Goal: Task Accomplishment & Management: Use online tool/utility

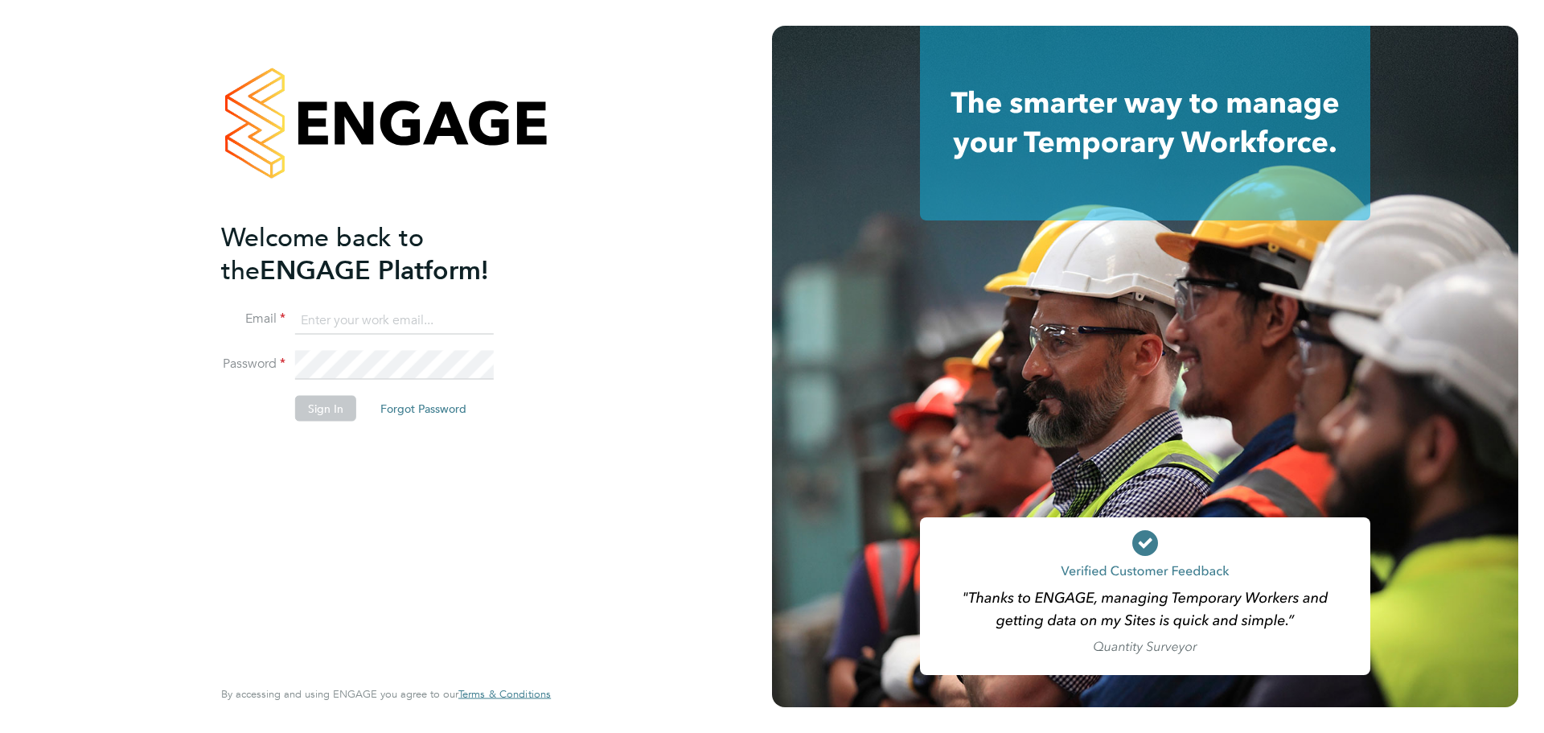
type input "[EMAIL_ADDRESS][DOMAIN_NAME]"
click at [342, 408] on button "Sign In" at bounding box center [325, 409] width 61 height 26
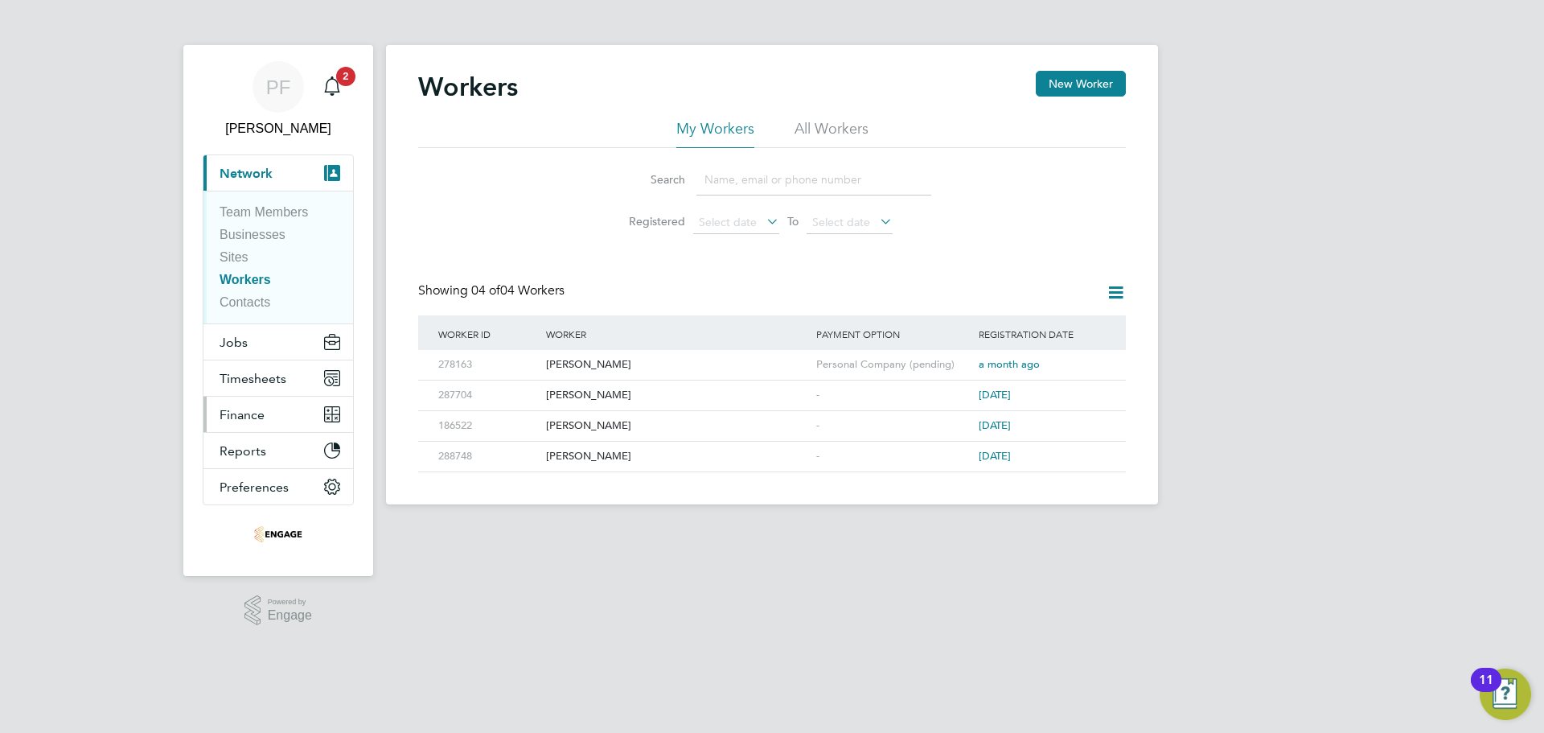
click at [265, 426] on button "Finance" at bounding box center [278, 413] width 150 height 35
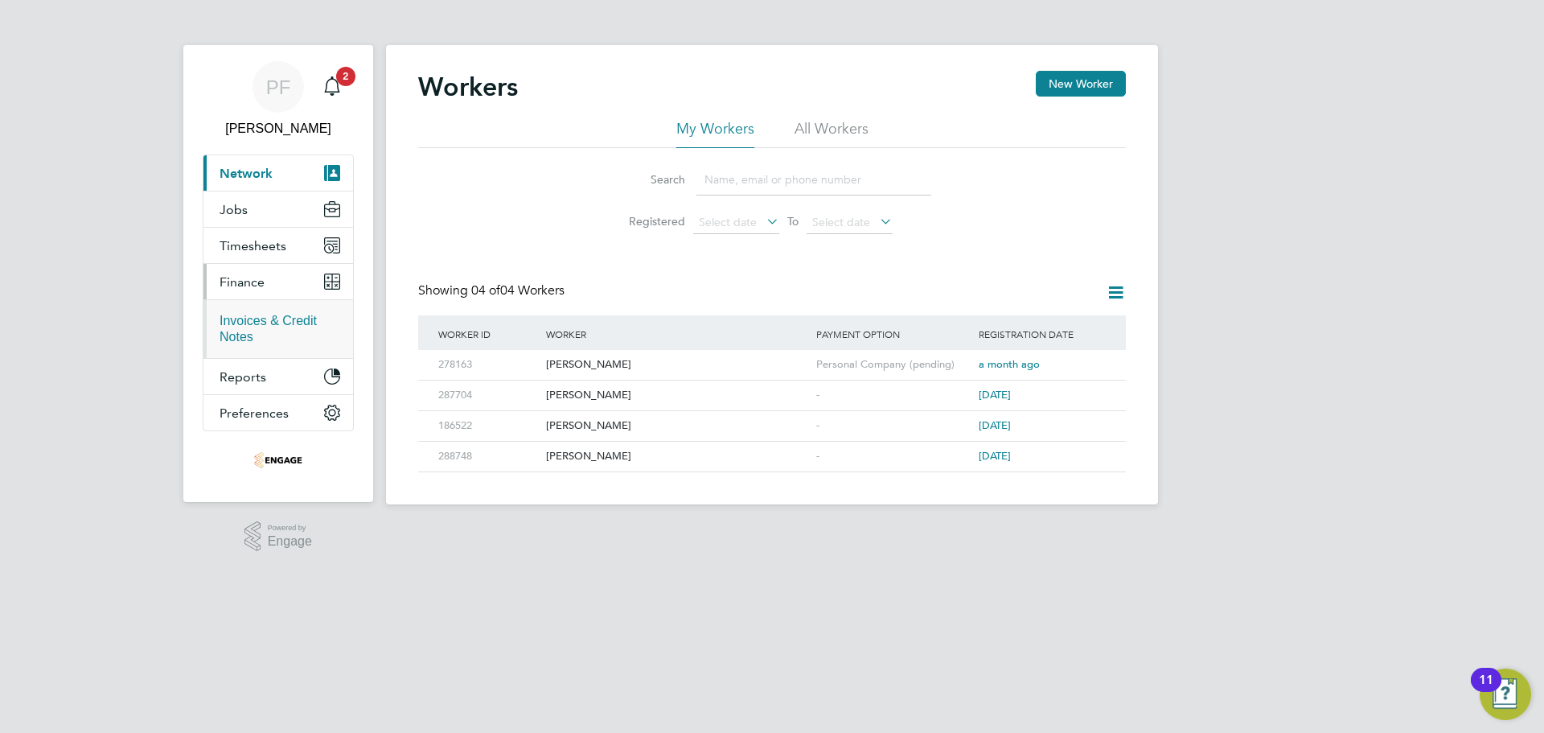
click at [267, 321] on link "Invoices & Credit Notes" at bounding box center [268, 329] width 97 height 30
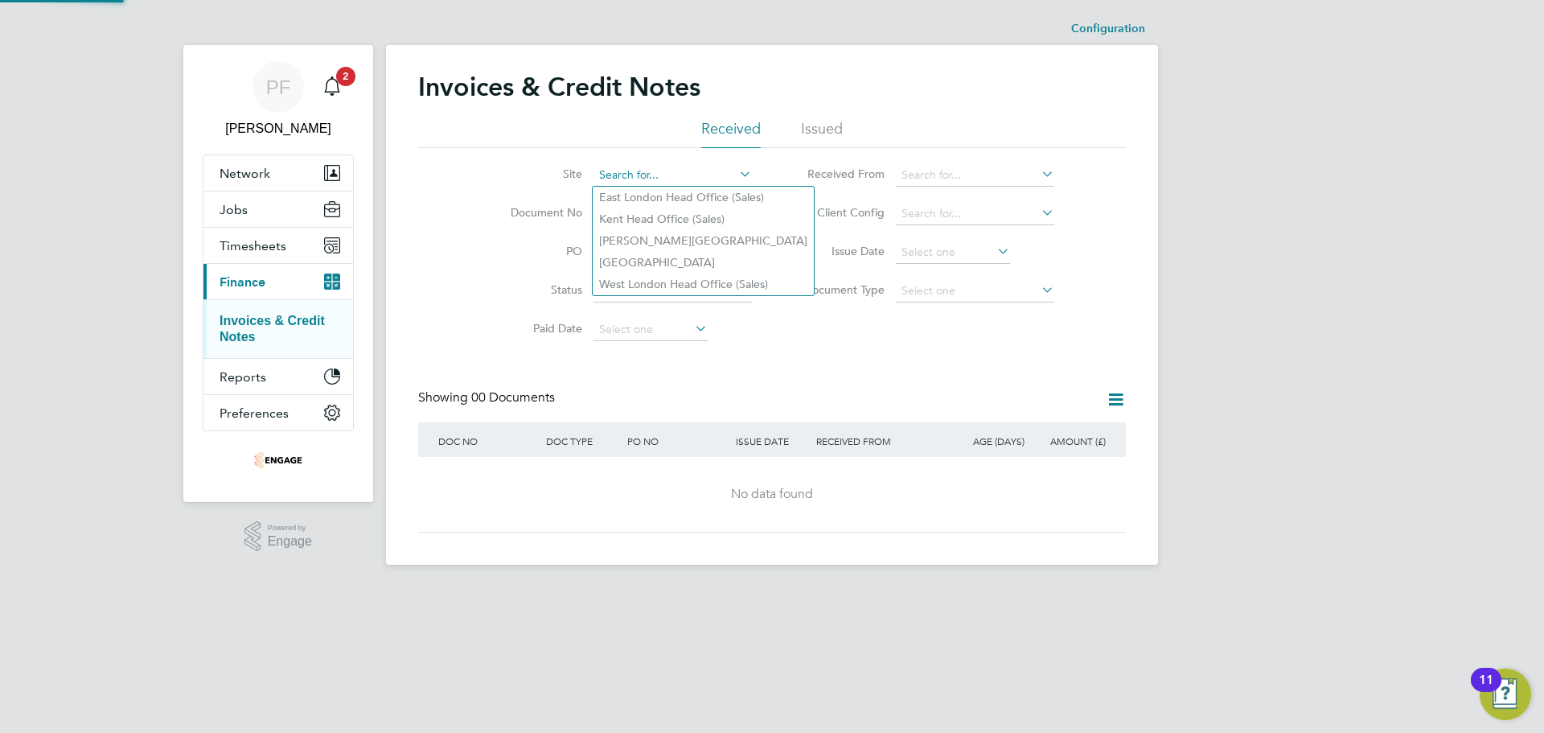
click at [668, 177] on input at bounding box center [672, 175] width 158 height 23
click at [1341, 281] on div "PF Persie Frost Notifications 2 Applications: Network Team Members Businesses S…" at bounding box center [772, 295] width 1544 height 590
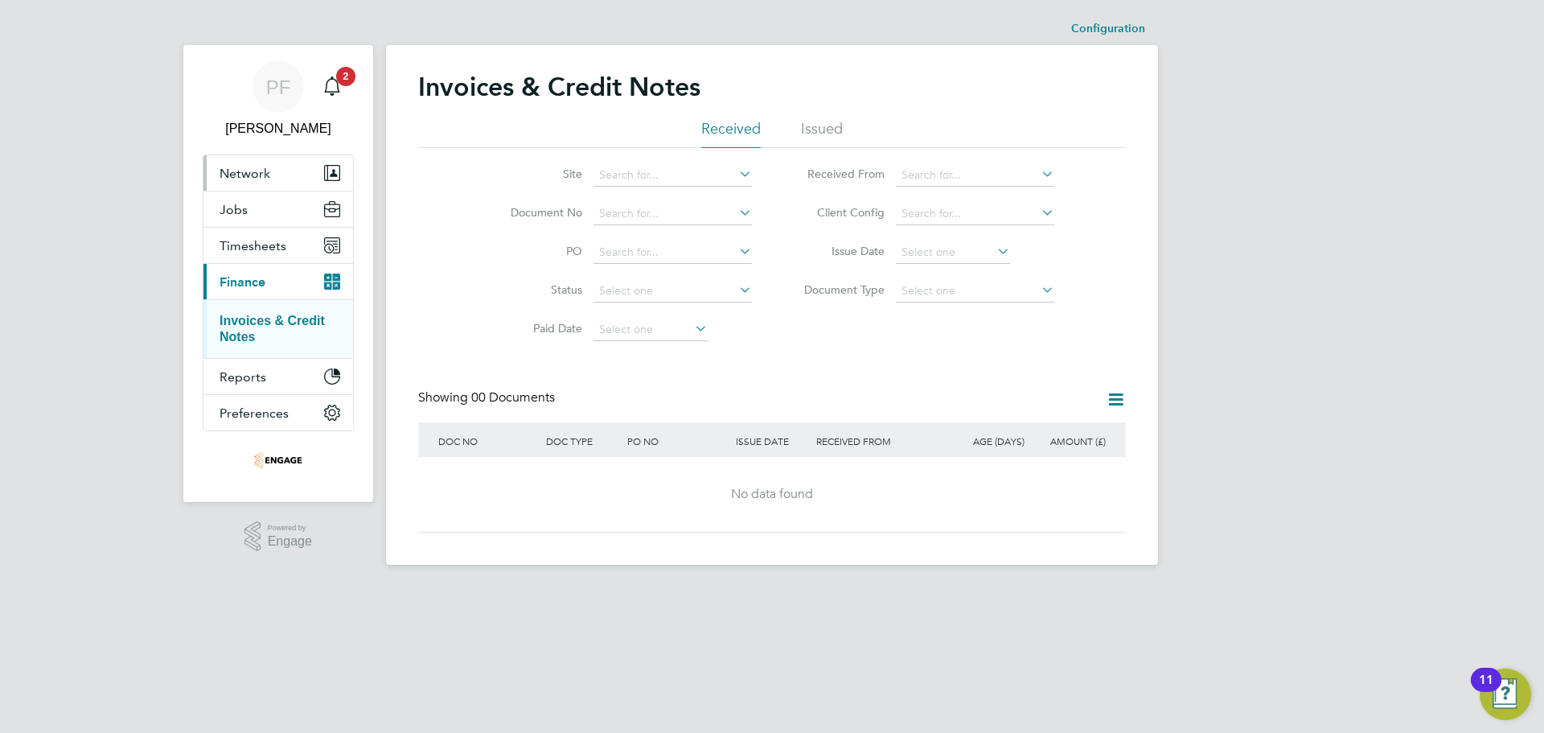
click at [264, 181] on button "Network" at bounding box center [278, 172] width 150 height 35
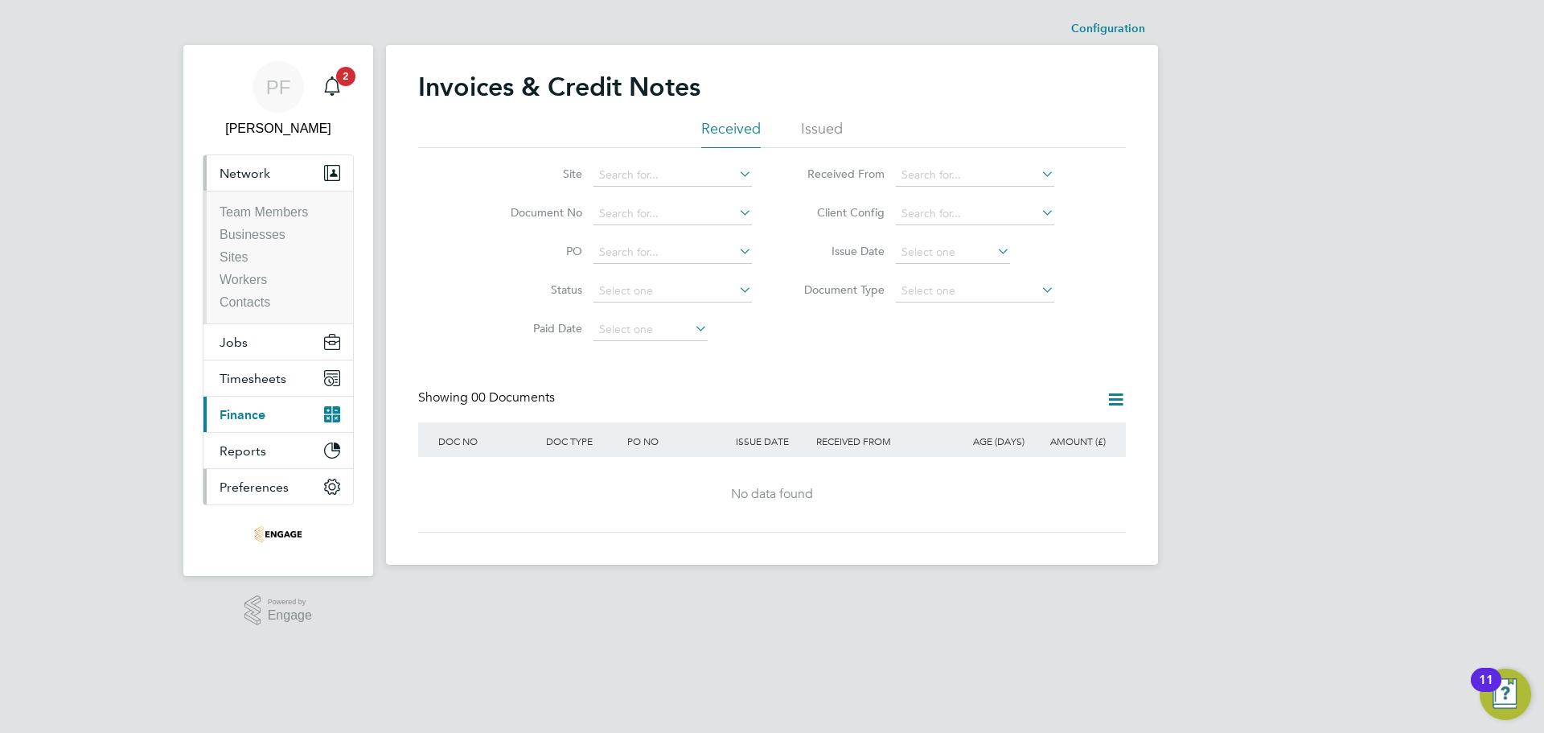
click at [267, 492] on span "Preferences" at bounding box center [254, 486] width 69 height 15
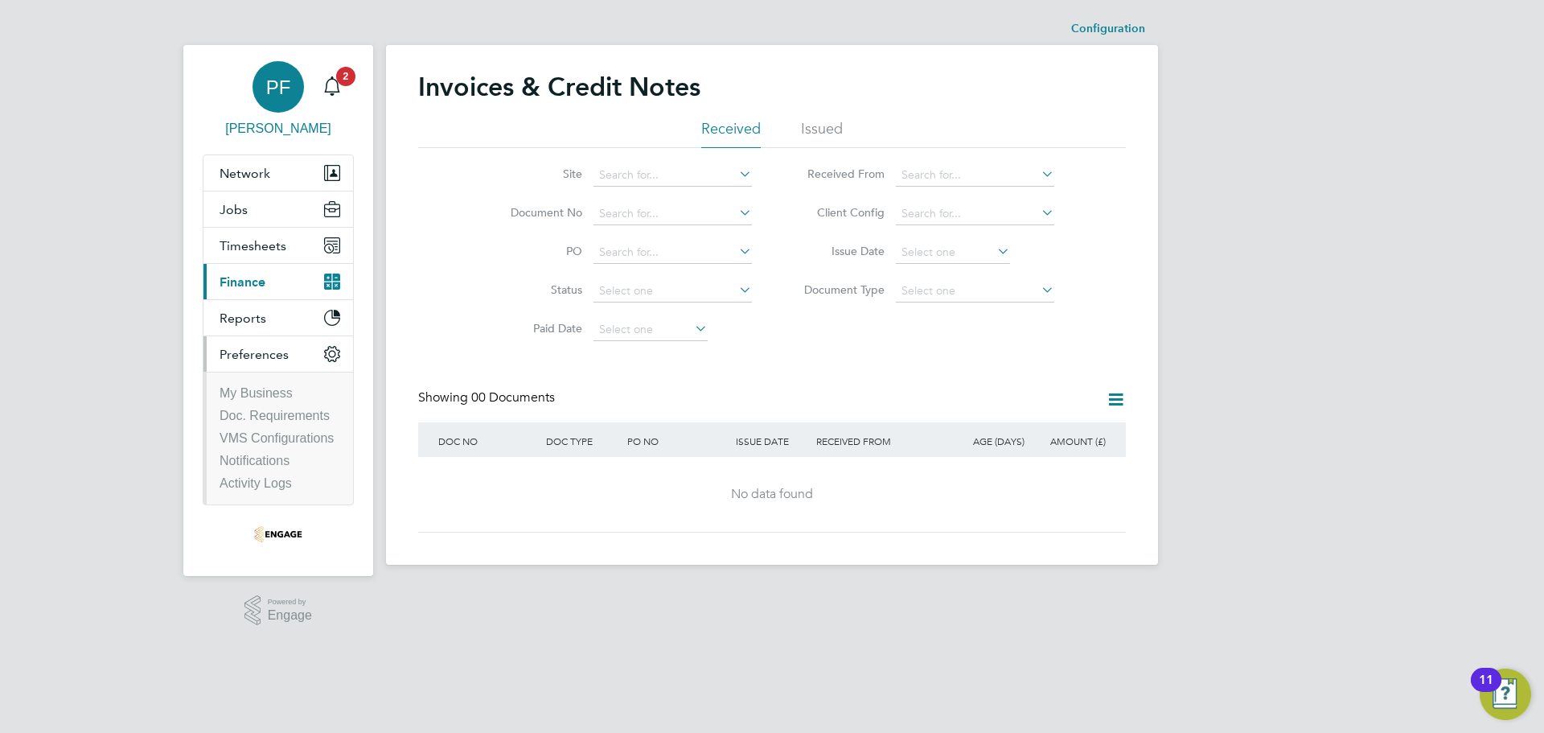
click at [283, 101] on div "PF" at bounding box center [277, 86] width 51 height 51
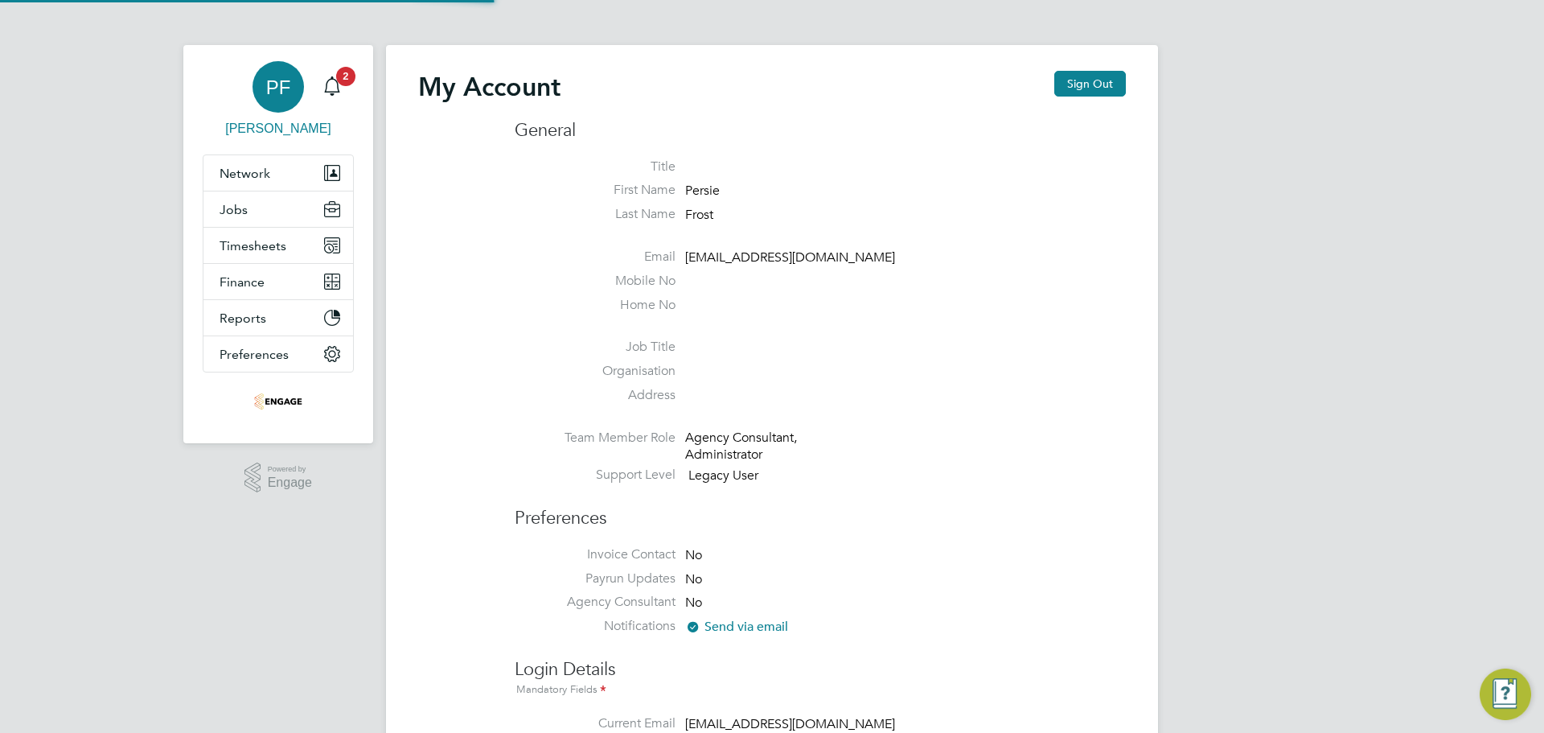
type input "[EMAIL_ADDRESS][DOMAIN_NAME]"
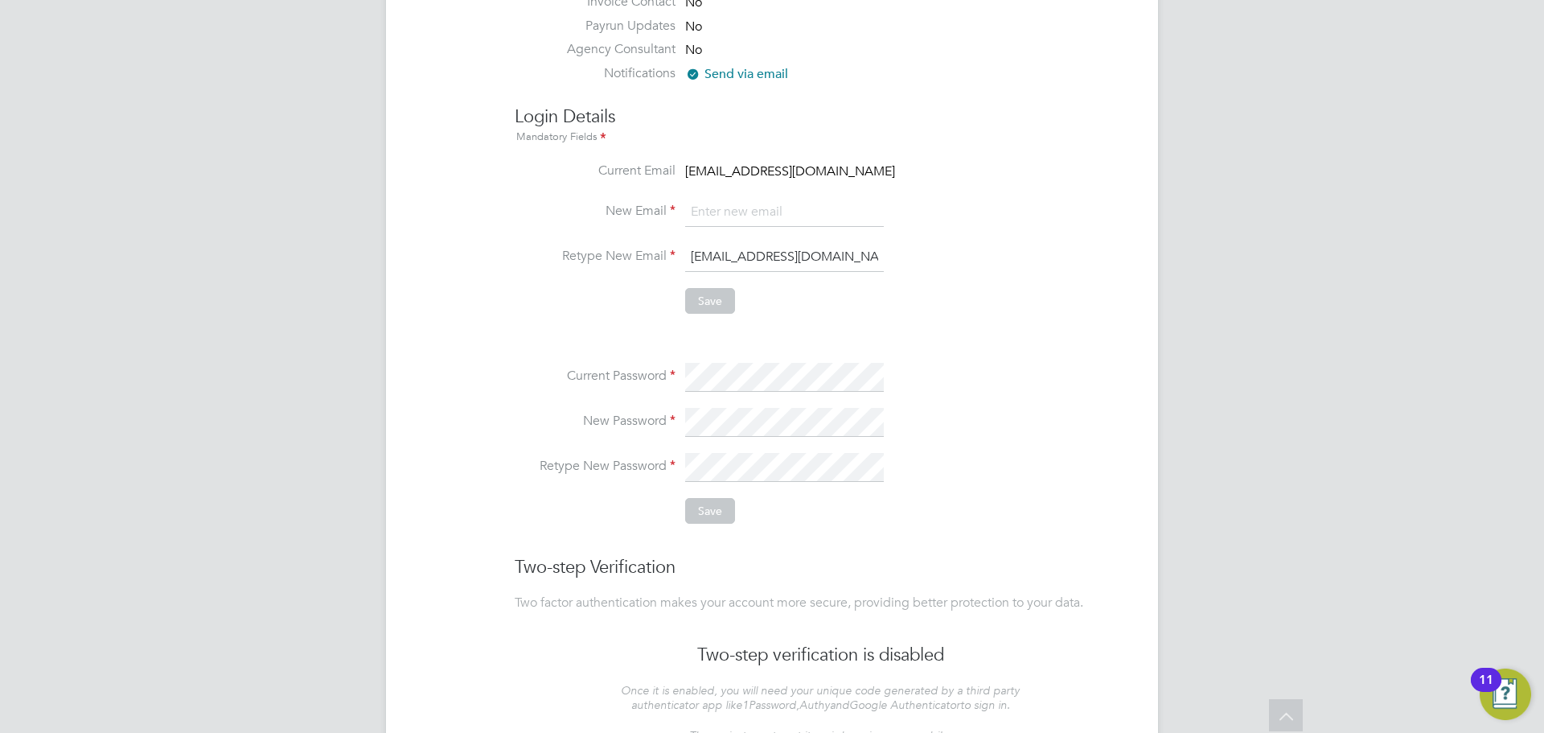
scroll to position [693, 0]
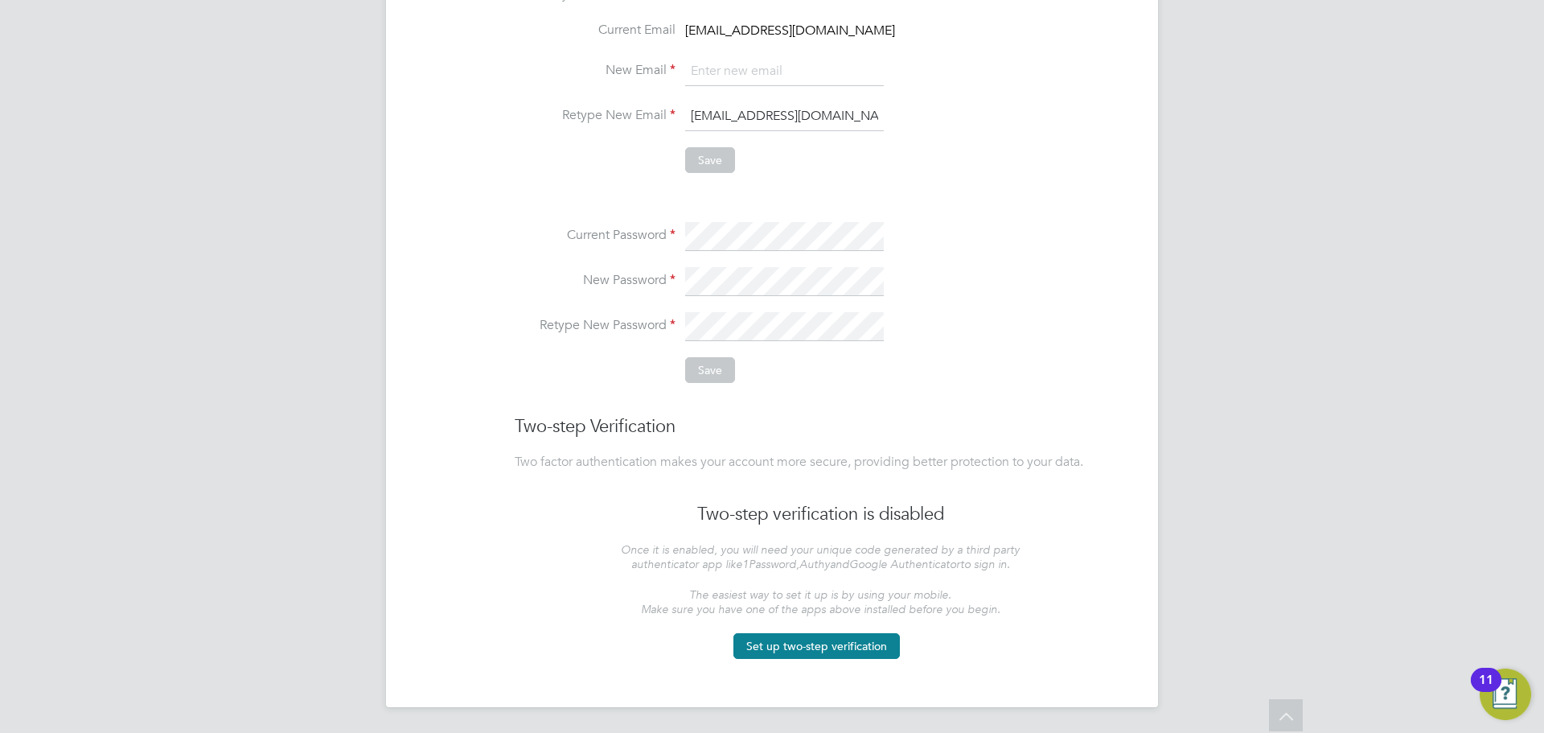
click at [891, 288] on li "New Password" at bounding box center [820, 289] width 611 height 45
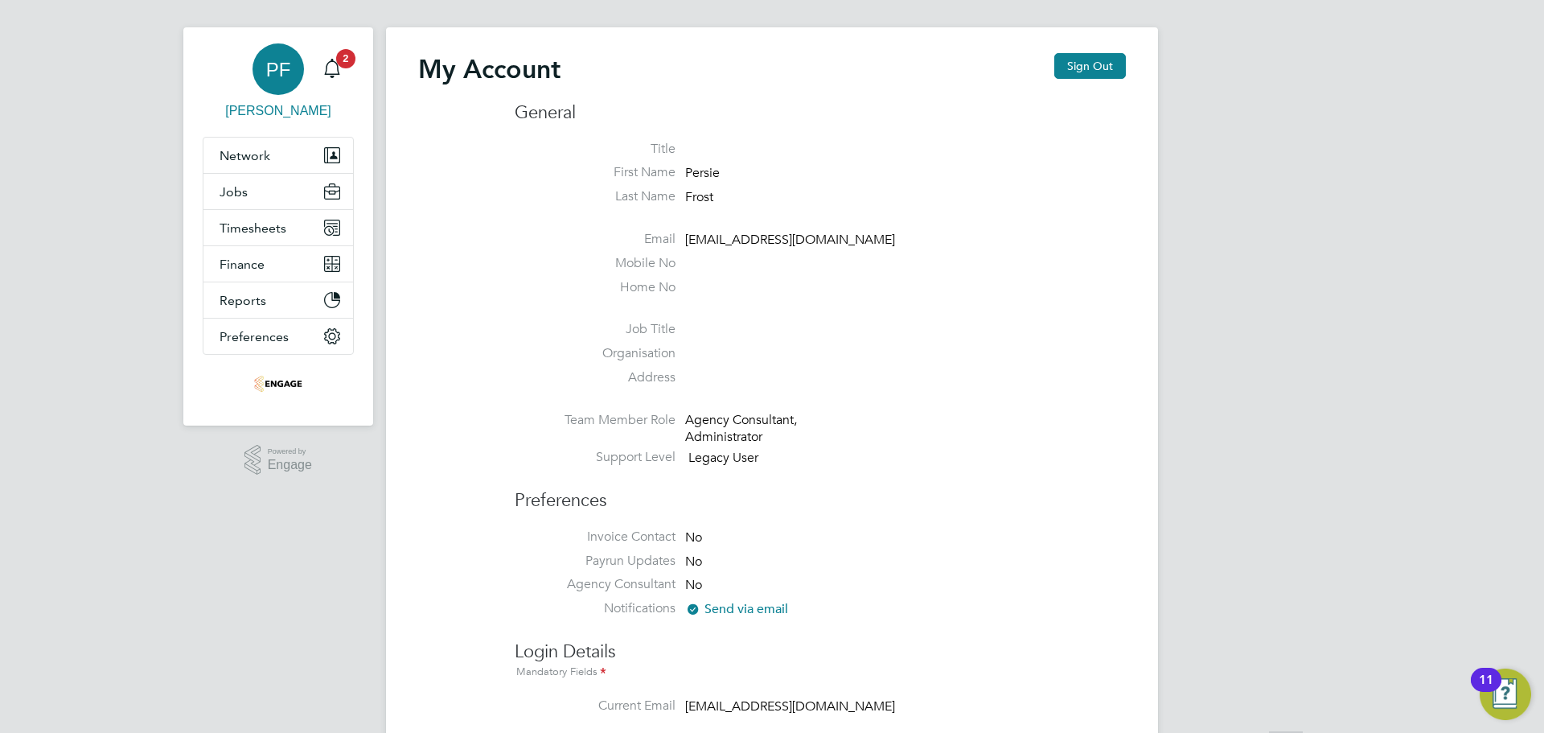
scroll to position [0, 0]
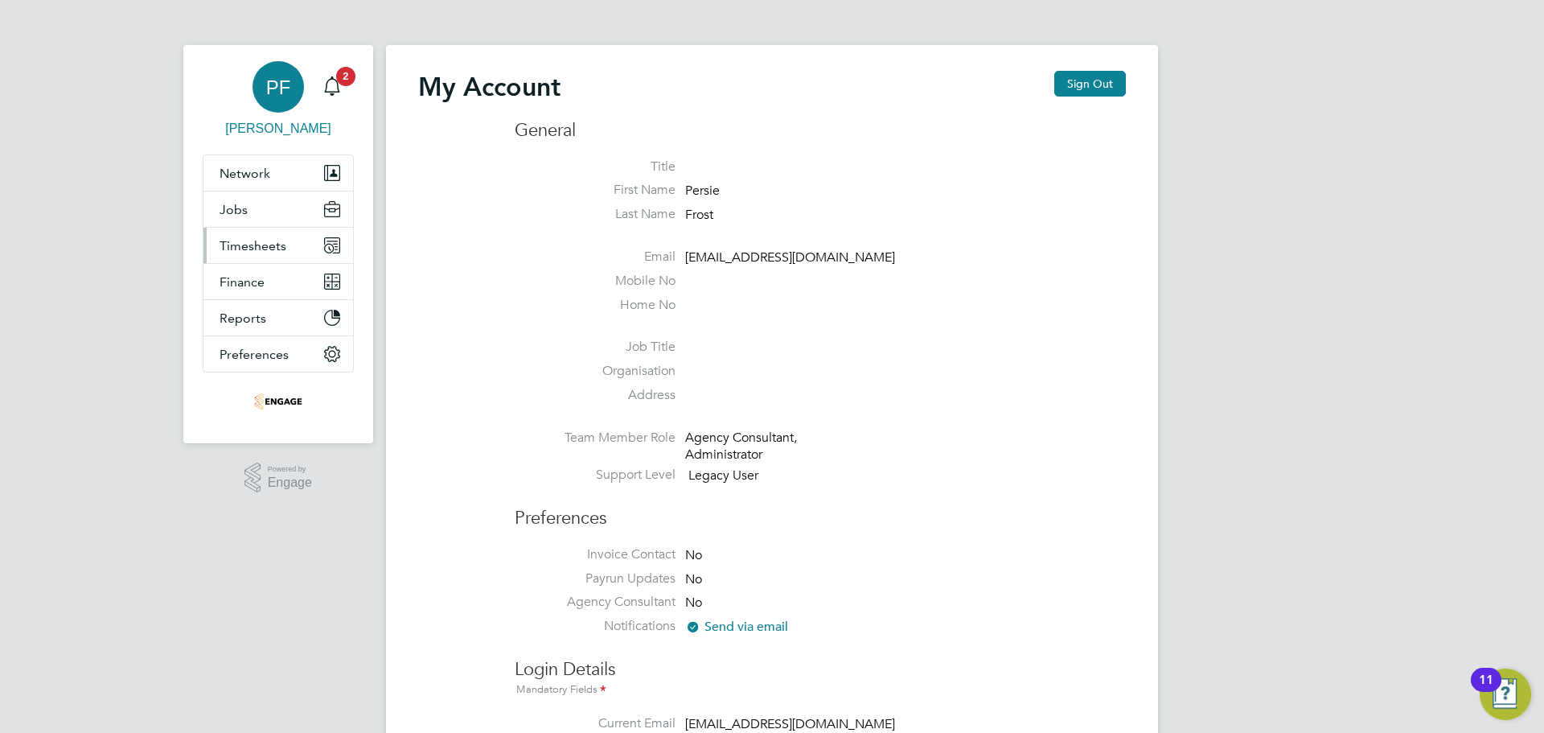
click at [265, 253] on button "Timesheets" at bounding box center [278, 245] width 150 height 35
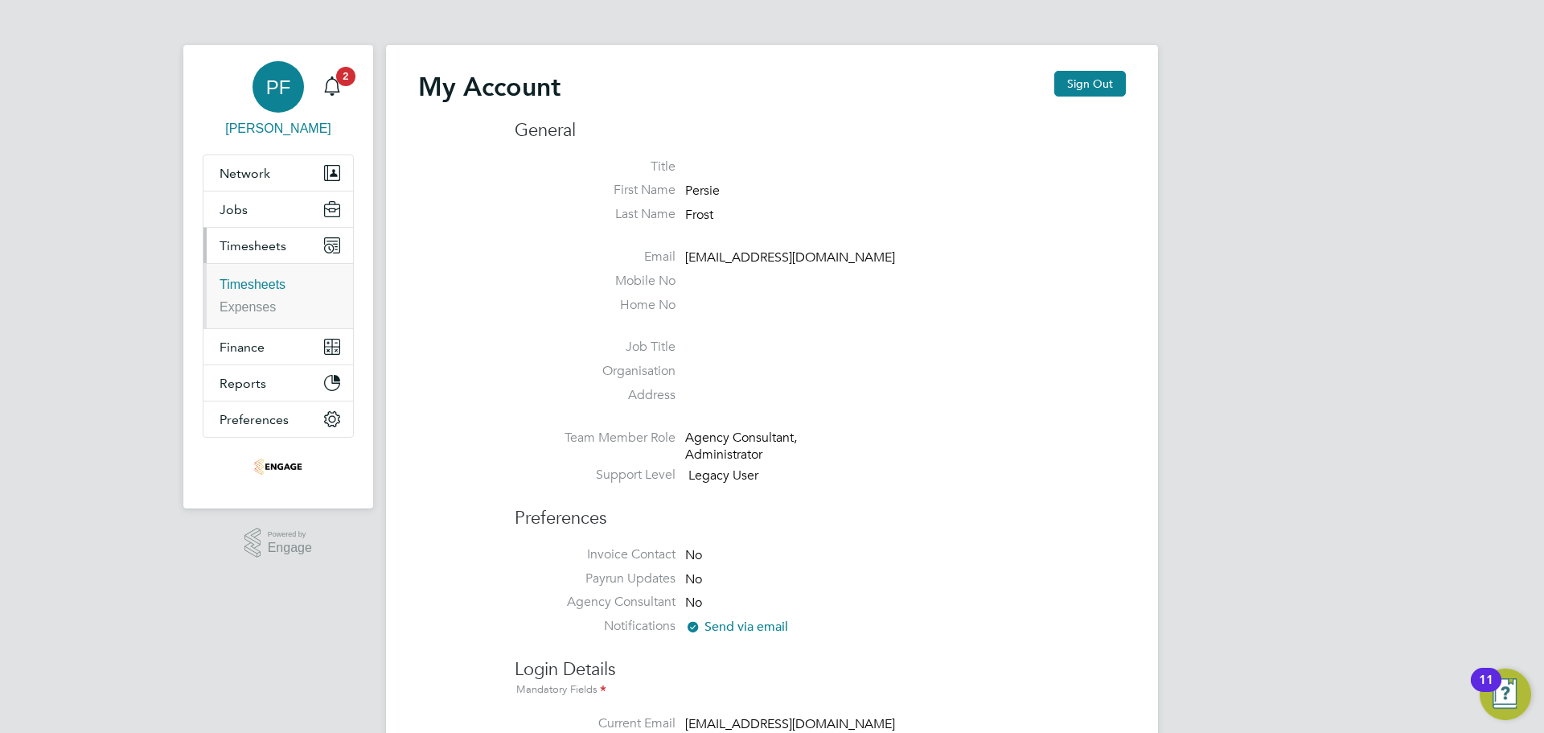
drag, startPoint x: 272, startPoint y: 278, endPoint x: 181, endPoint y: 4, distance: 288.9
click at [272, 278] on link "Timesheets" at bounding box center [253, 284] width 66 height 14
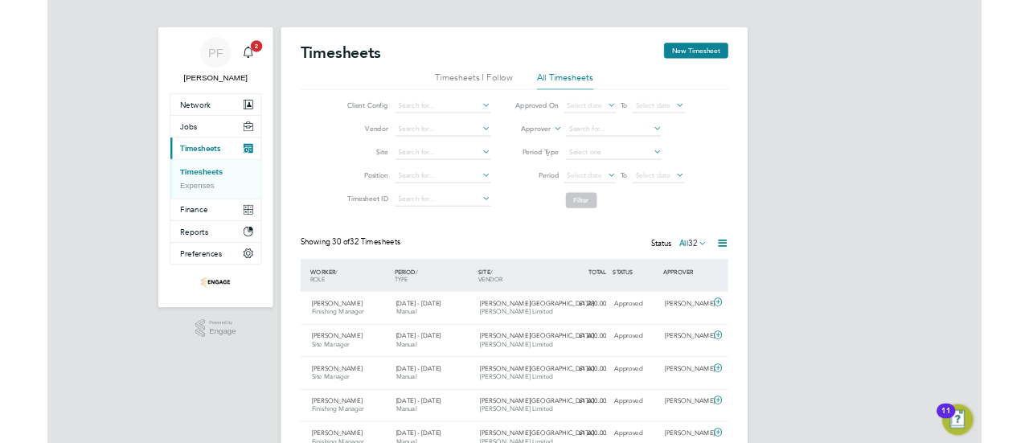
scroll to position [40, 139]
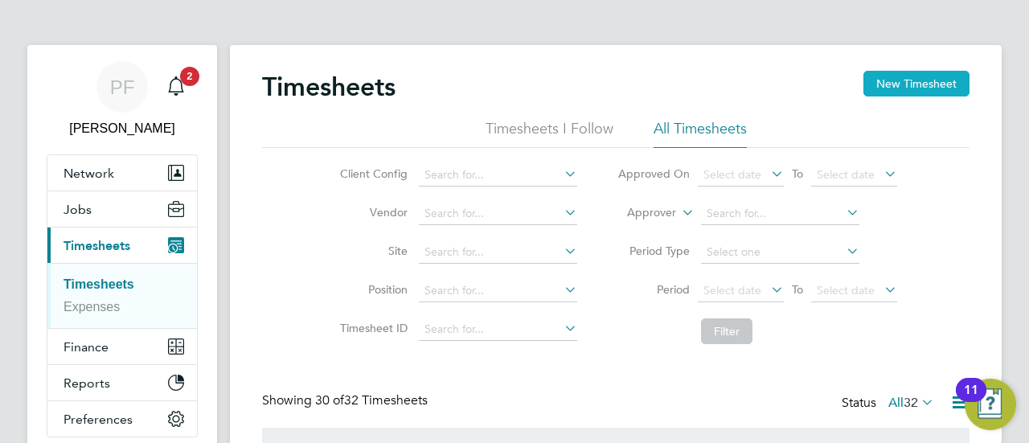
click at [918, 80] on button "New Timesheet" at bounding box center [917, 84] width 106 height 26
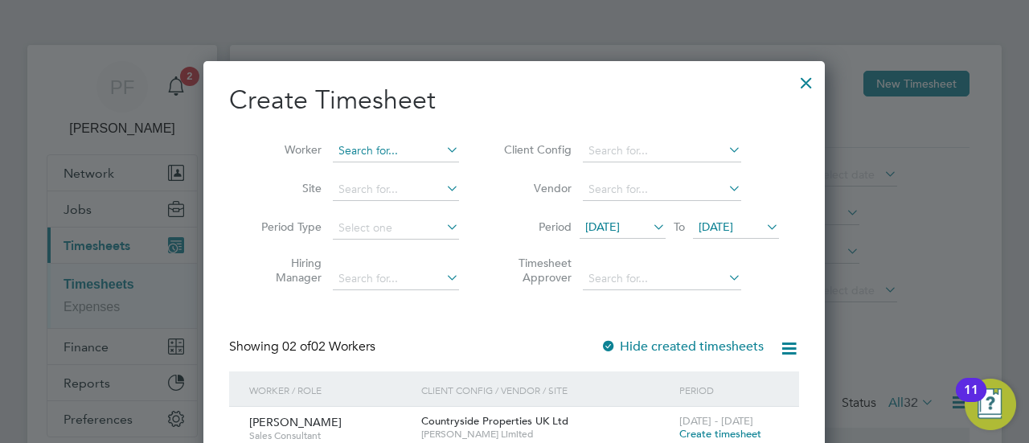
click at [382, 146] on input at bounding box center [396, 151] width 126 height 23
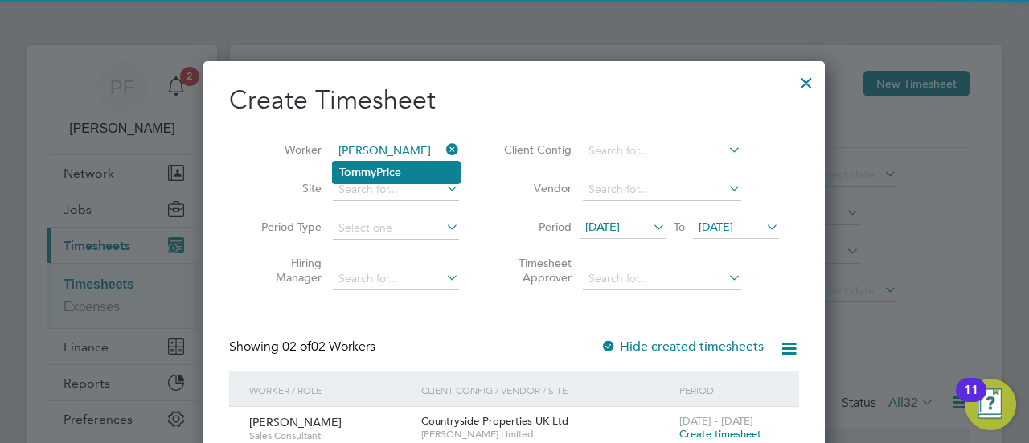
click at [392, 179] on li "[PERSON_NAME]" at bounding box center [396, 173] width 127 height 22
type input "[PERSON_NAME]"
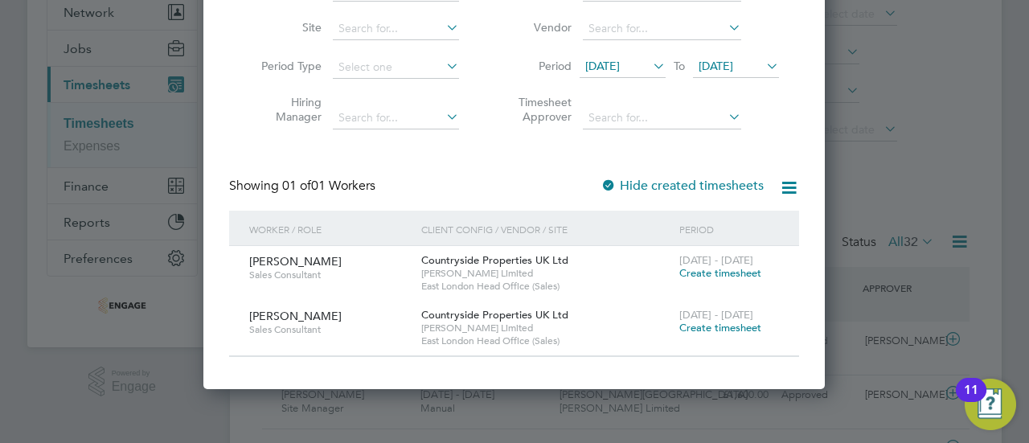
click at [724, 274] on span "Create timesheet" at bounding box center [720, 273] width 82 height 14
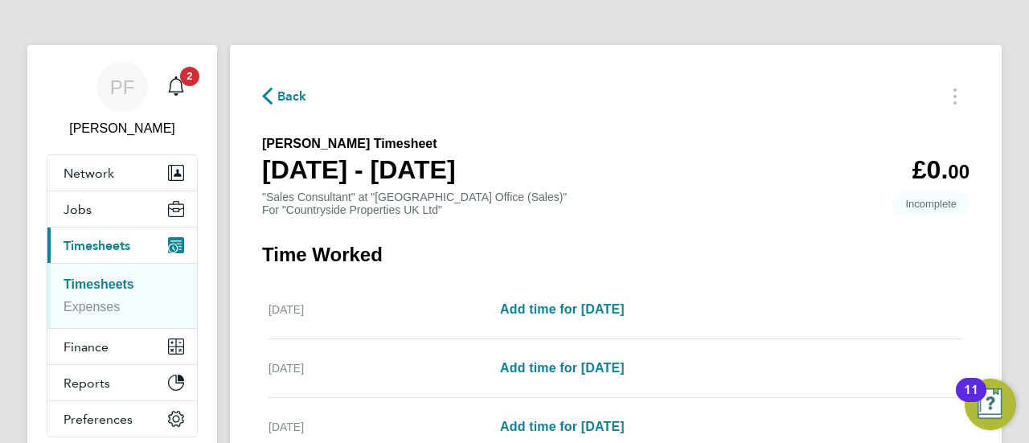
click at [287, 104] on span "Back" at bounding box center [292, 96] width 30 height 19
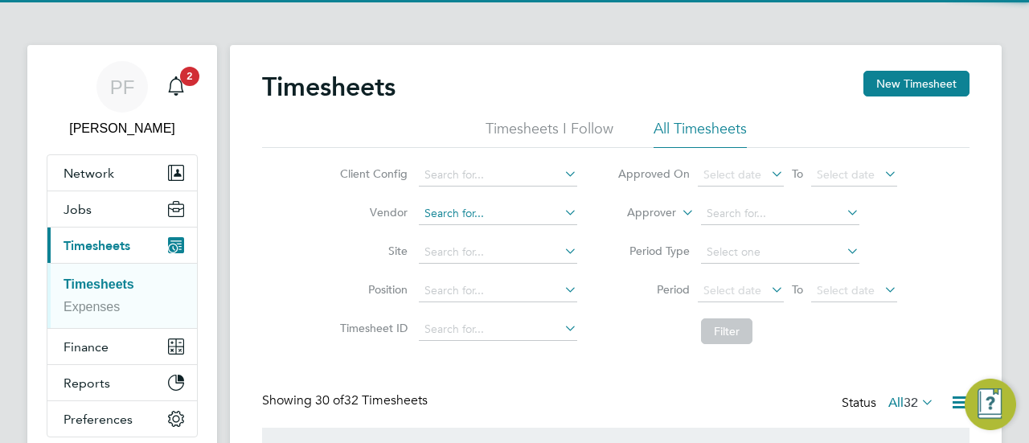
scroll to position [40, 139]
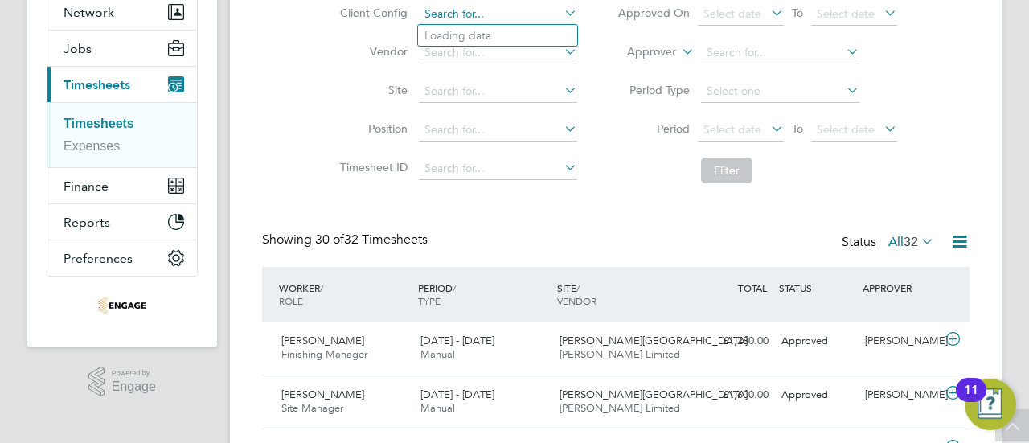
click at [456, 23] on input at bounding box center [498, 14] width 158 height 23
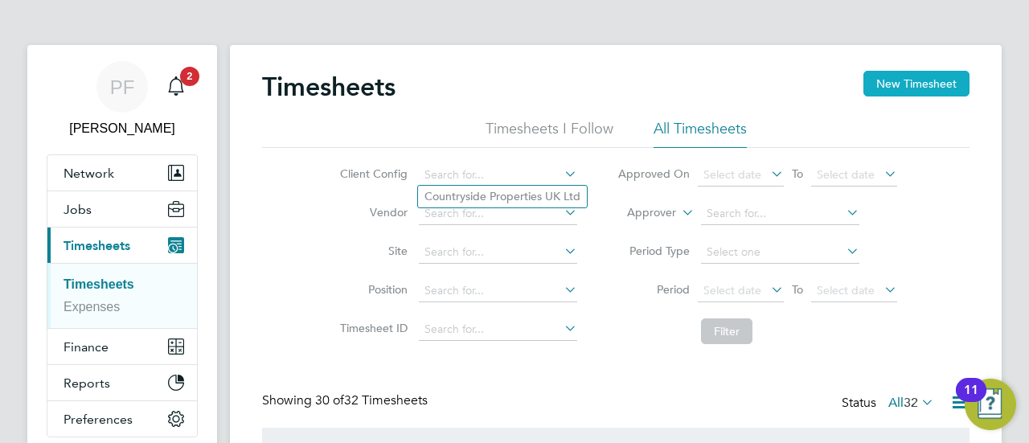
click at [916, 80] on button "New Timesheet" at bounding box center [917, 84] width 106 height 26
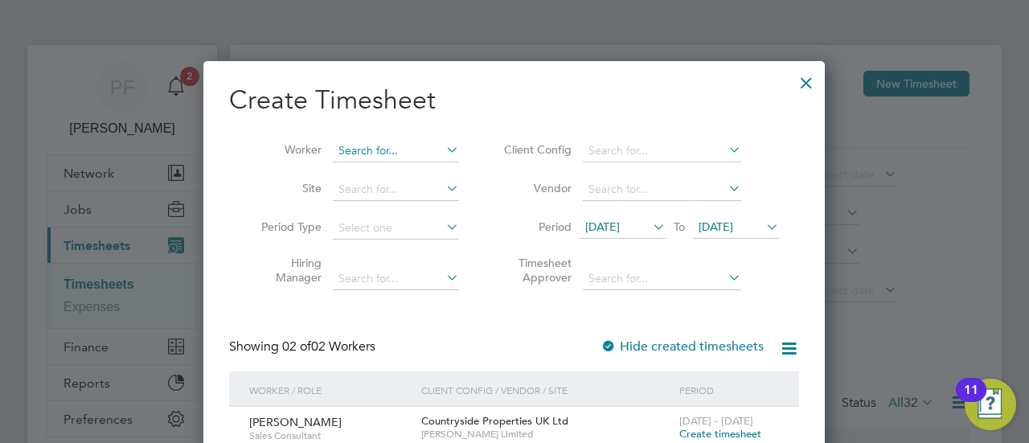
click at [372, 149] on input at bounding box center [396, 151] width 126 height 23
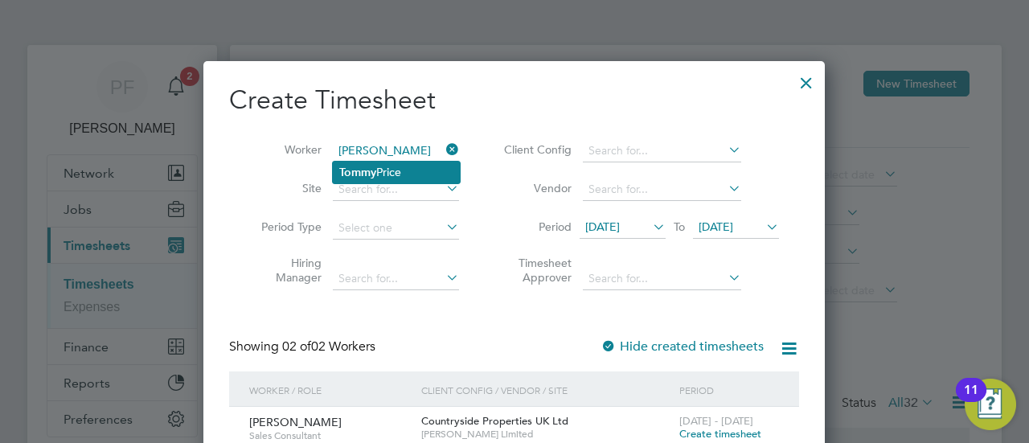
click at [372, 168] on b "Tommy" at bounding box center [357, 173] width 37 height 14
type input "[PERSON_NAME]"
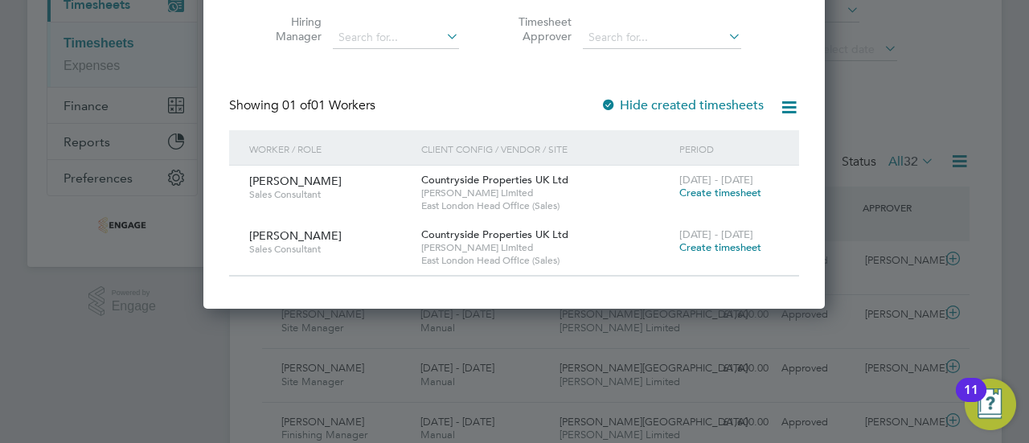
click at [739, 197] on span "Create timesheet" at bounding box center [720, 193] width 82 height 14
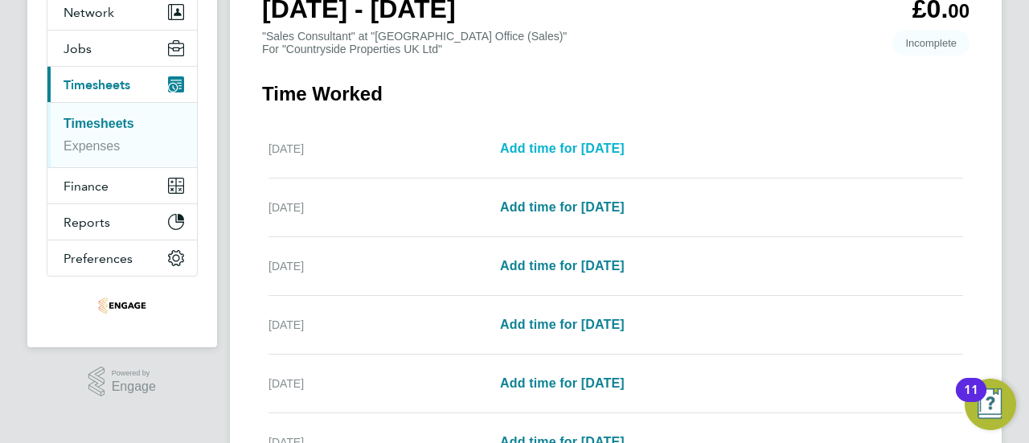
click at [597, 150] on span "Add time for [DATE]" at bounding box center [562, 149] width 125 height 14
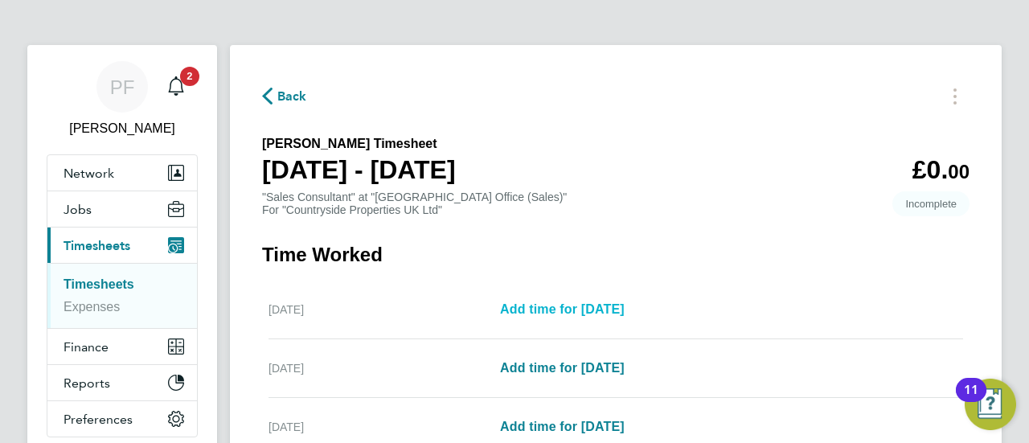
select select "30"
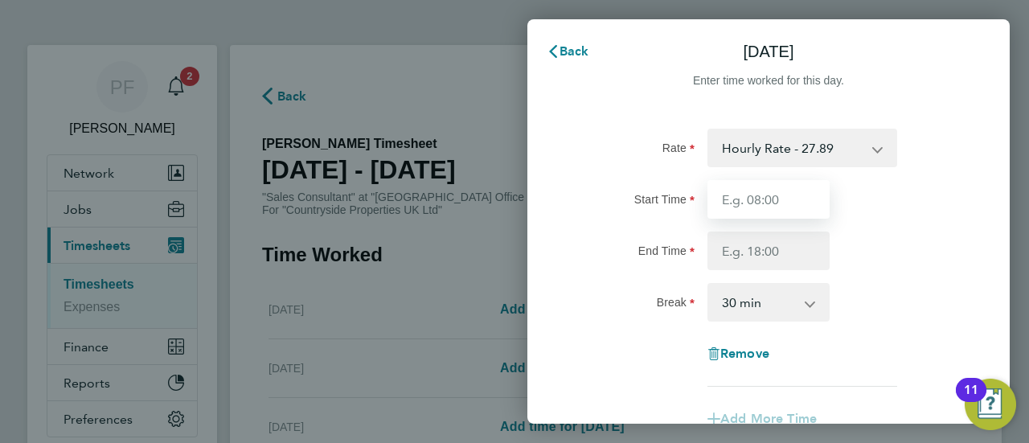
click at [770, 196] on input "Start Time" at bounding box center [769, 199] width 122 height 39
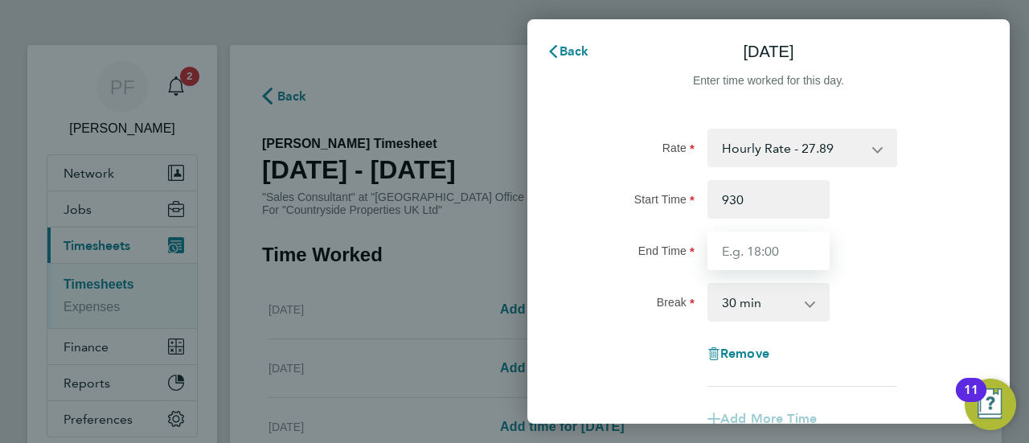
type input "09:30"
type input "17:00"
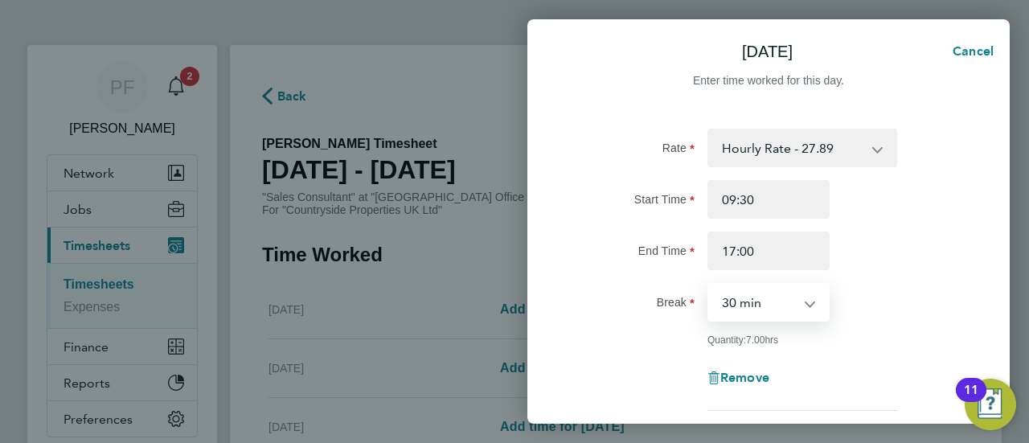
select select "0"
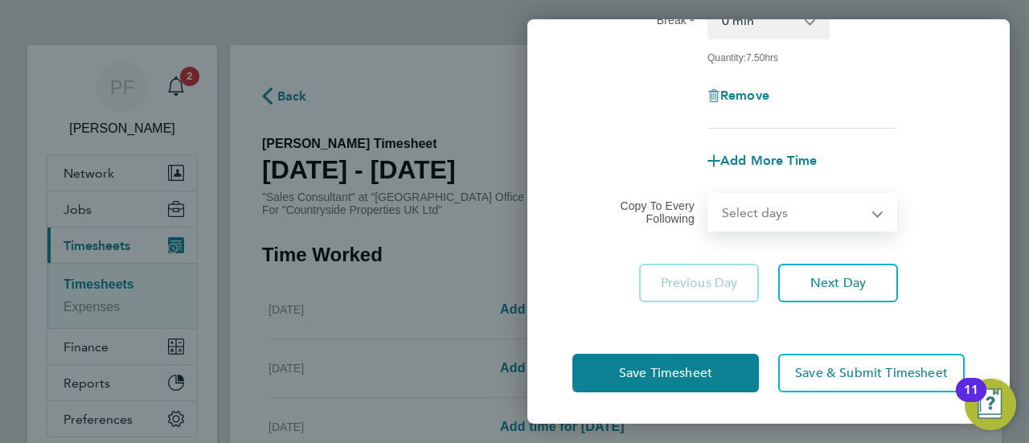
click at [822, 223] on select "Select days Day Weekday (Mon-Fri) Weekend (Sat-Sun) [DATE] [DATE] [DATE] [DATE]…" at bounding box center [793, 212] width 169 height 35
select select "TUE"
click at [709, 195] on select "Select days Day Weekday (Mon-Fri) Weekend (Sat-Sun) [DATE] [DATE] [DATE] [DATE]…" at bounding box center [793, 212] width 169 height 35
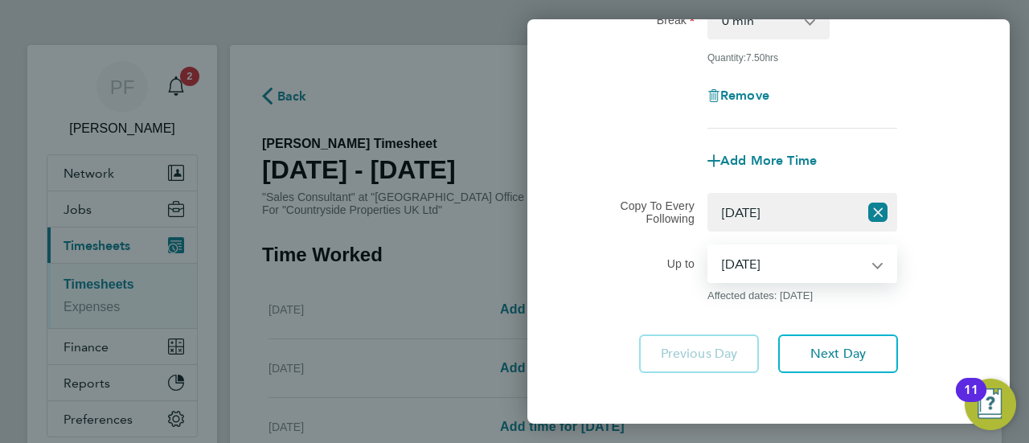
click at [872, 274] on select "[DATE] [DATE] [DATE] [DATE] [DATE] [DATE]" at bounding box center [792, 263] width 167 height 35
select select "[DATE]"
click at [709, 246] on select "[DATE] [DATE] [DATE] [DATE] [DATE] [DATE]" at bounding box center [792, 263] width 167 height 35
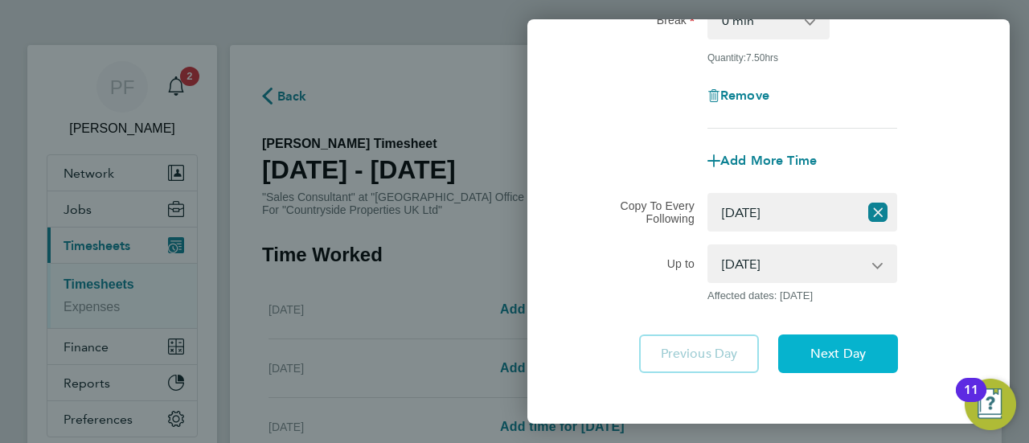
click at [852, 352] on span "Next Day" at bounding box center [838, 354] width 55 height 16
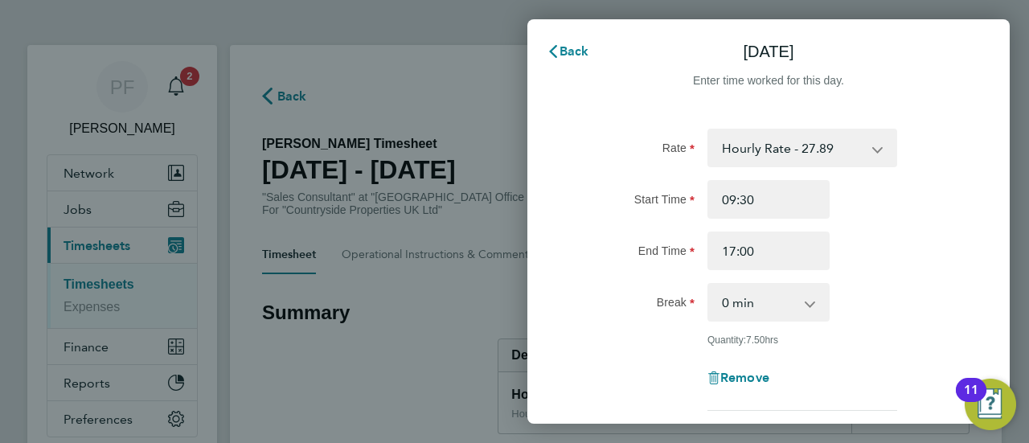
drag, startPoint x: 975, startPoint y: 169, endPoint x: 994, endPoint y: 223, distance: 57.2
click at [975, 170] on div "Rate Hourly Rate - 27.89 Start Time 09:30 End Time 17:00 Break 0 min 15 min 30 …" at bounding box center [768, 356] width 482 height 495
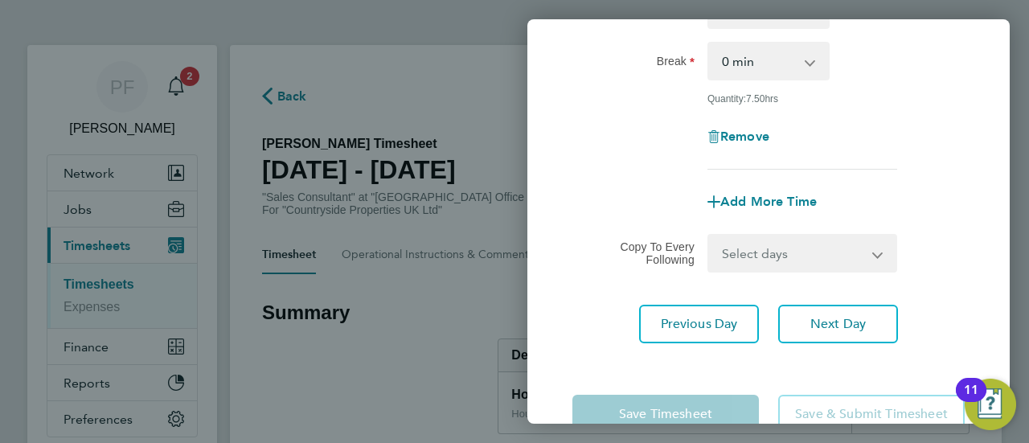
scroll to position [282, 0]
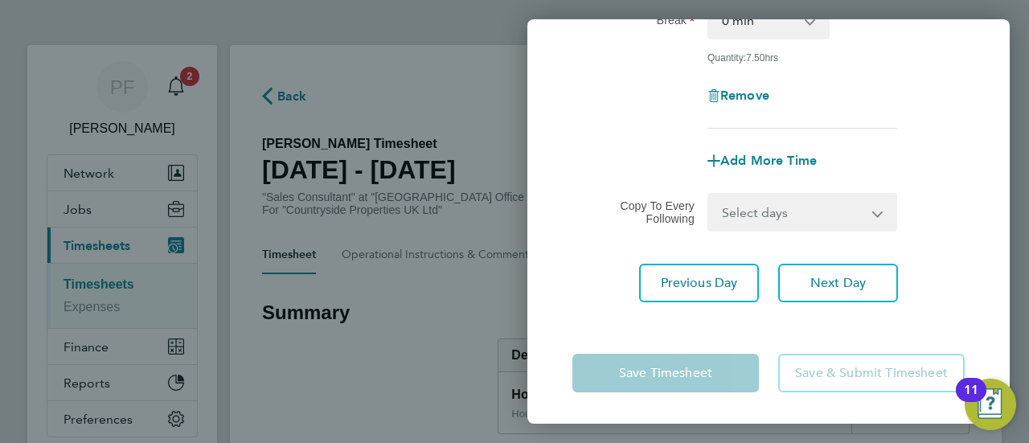
click at [700, 368] on app-form-button "Save Timesheet" at bounding box center [671, 373] width 196 height 39
click at [816, 283] on span "Next Day" at bounding box center [838, 283] width 55 height 16
select select "30"
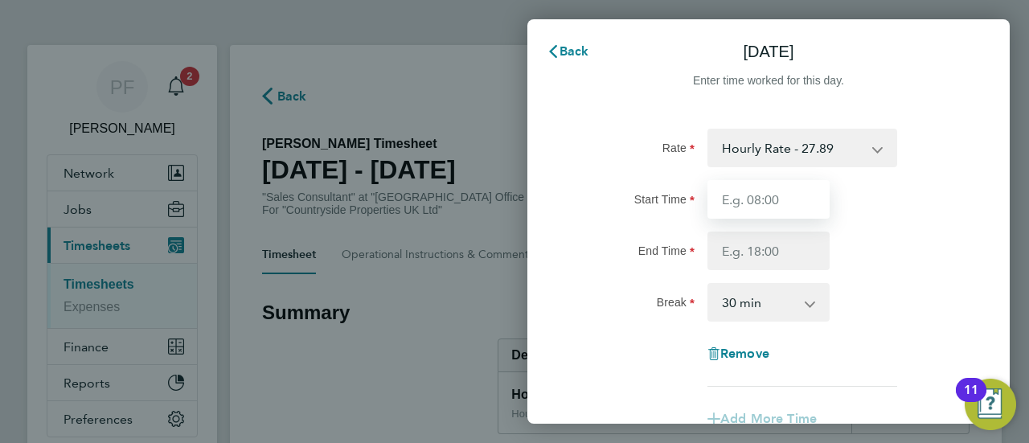
click at [754, 202] on input "Start Time" at bounding box center [769, 199] width 122 height 39
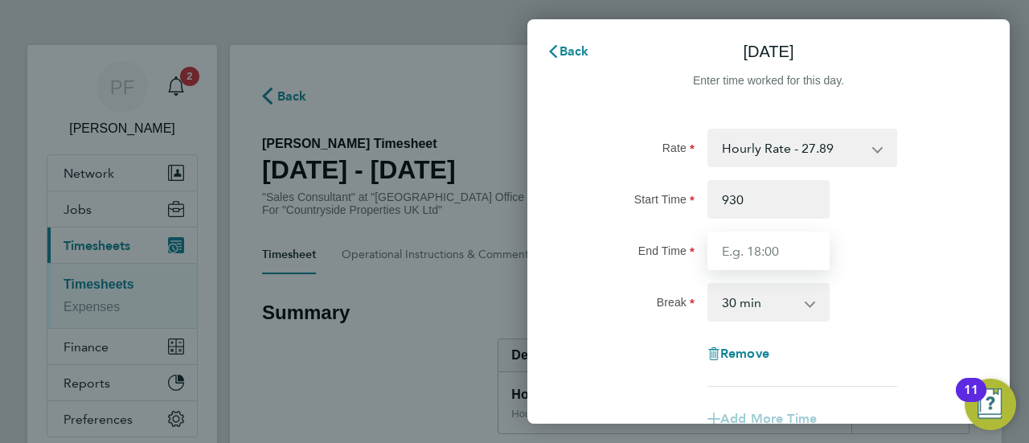
type input "09:30"
type input "17:00"
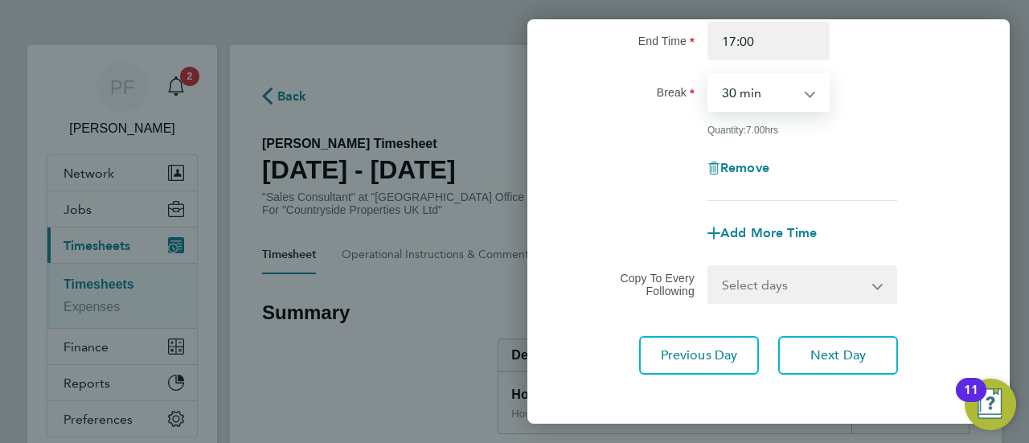
scroll to position [282, 0]
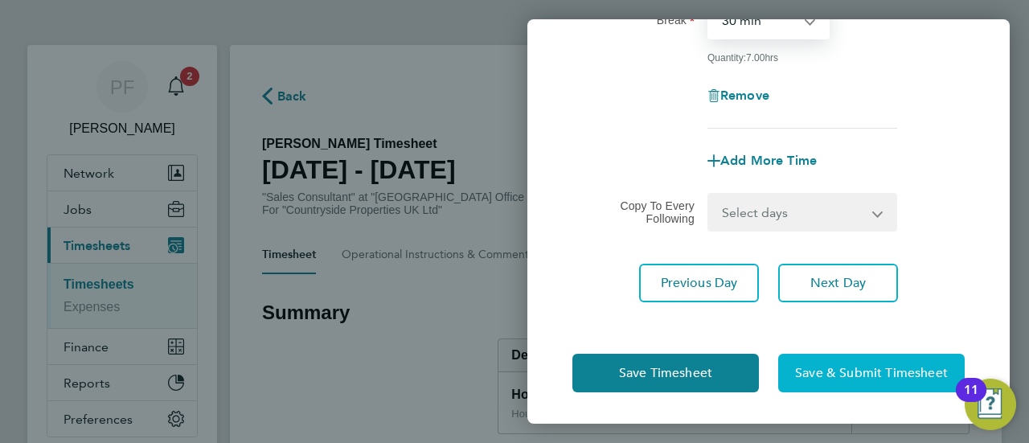
click at [822, 370] on span "Save & Submit Timesheet" at bounding box center [871, 373] width 153 height 16
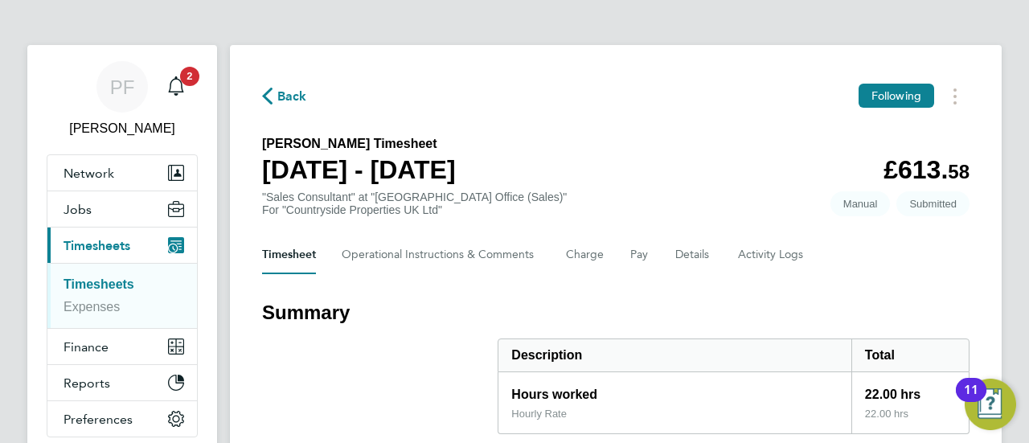
click at [277, 93] on span "Back" at bounding box center [292, 96] width 30 height 19
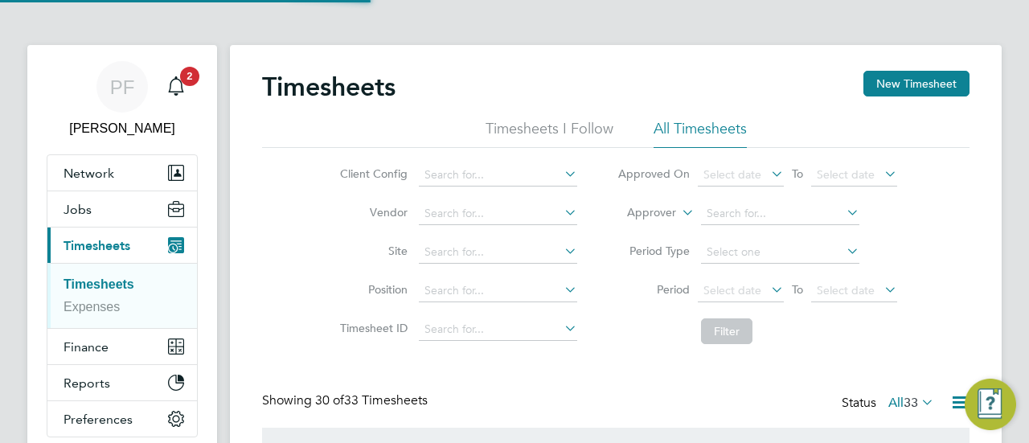
scroll to position [40, 139]
